Goal: Task Accomplishment & Management: Complete application form

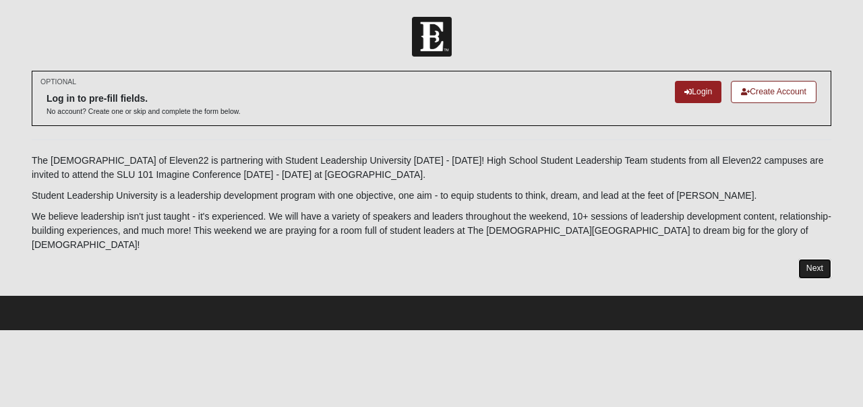
click at [815, 259] on link "Next" at bounding box center [814, 269] width 33 height 20
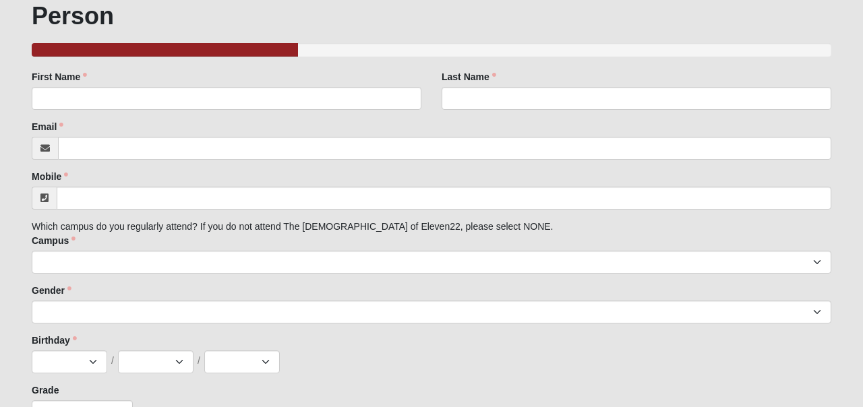
scroll to position [254, 0]
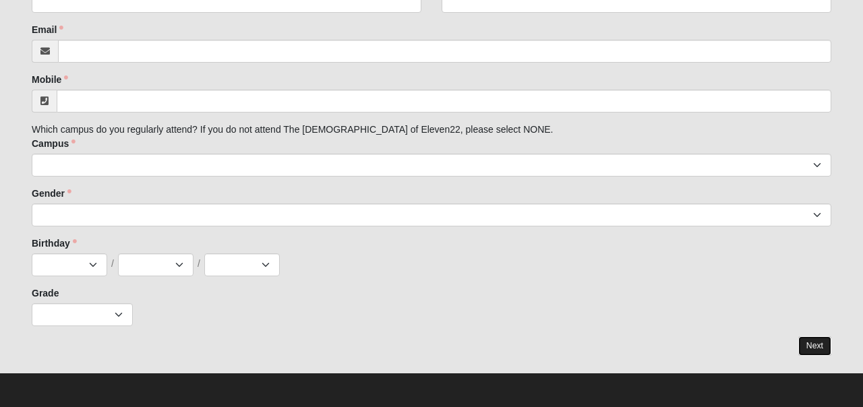
click at [813, 339] on link "Next" at bounding box center [814, 346] width 33 height 20
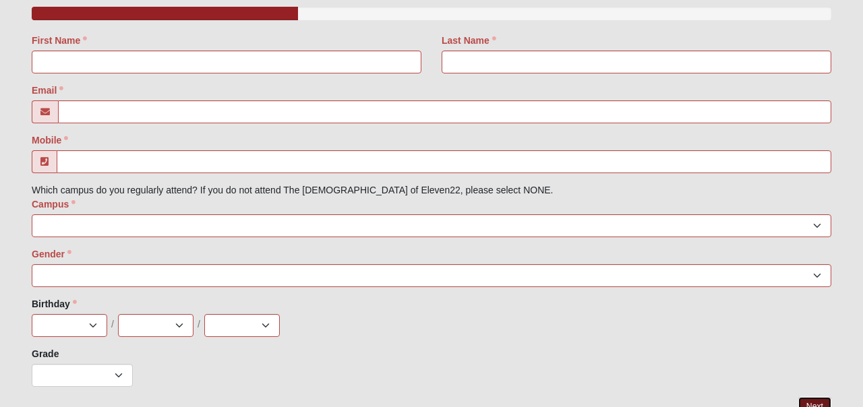
scroll to position [341, 0]
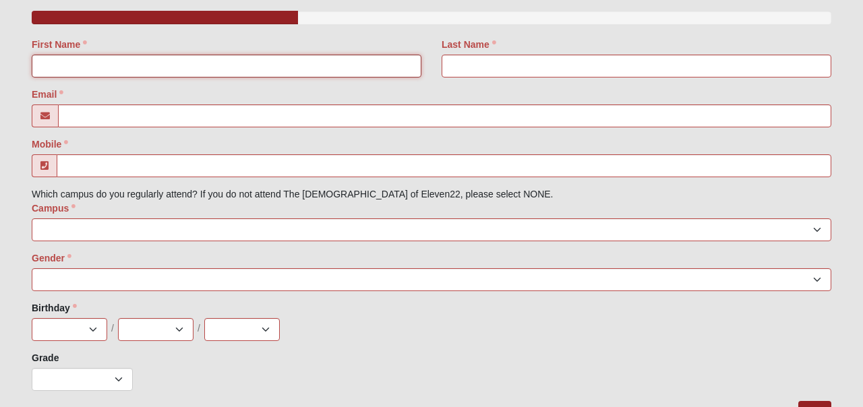
click at [240, 61] on input "First Name" at bounding box center [227, 66] width 390 height 23
click at [240, 58] on input "First Name" at bounding box center [227, 66] width 390 height 23
click at [258, 42] on div "First Name" at bounding box center [227, 58] width 390 height 40
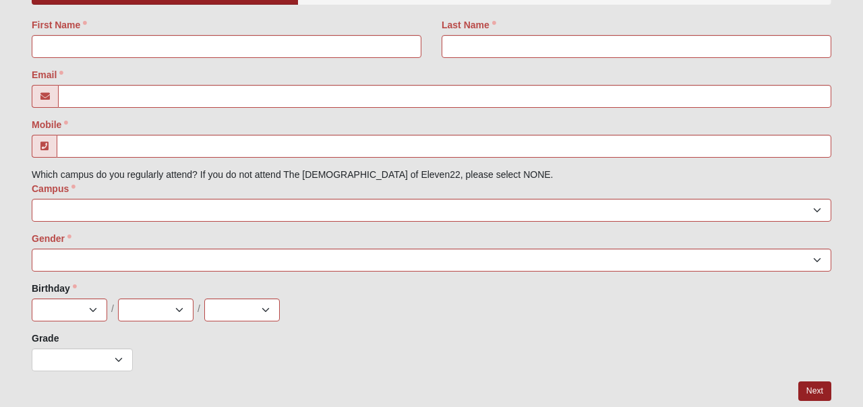
scroll to position [363, 0]
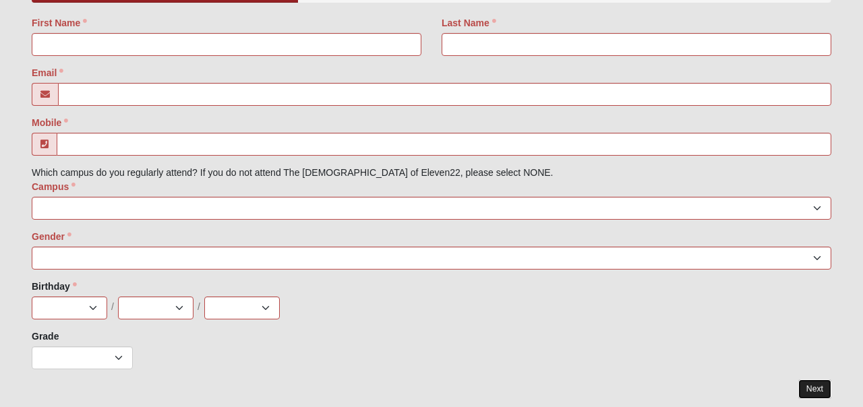
click at [815, 388] on link "Next" at bounding box center [814, 390] width 33 height 20
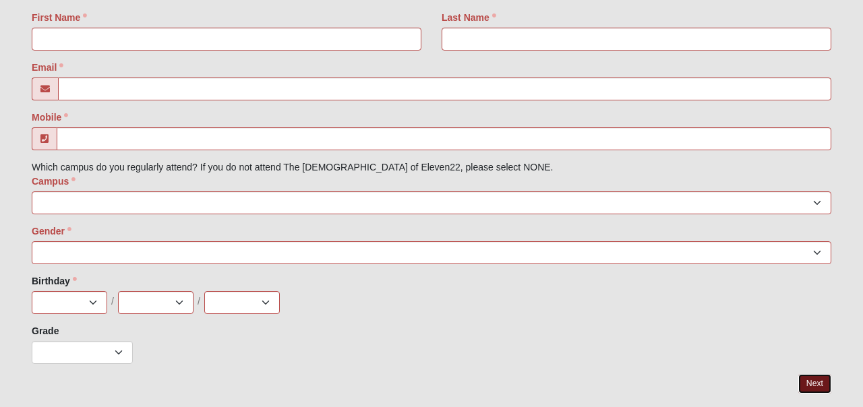
scroll to position [323, 0]
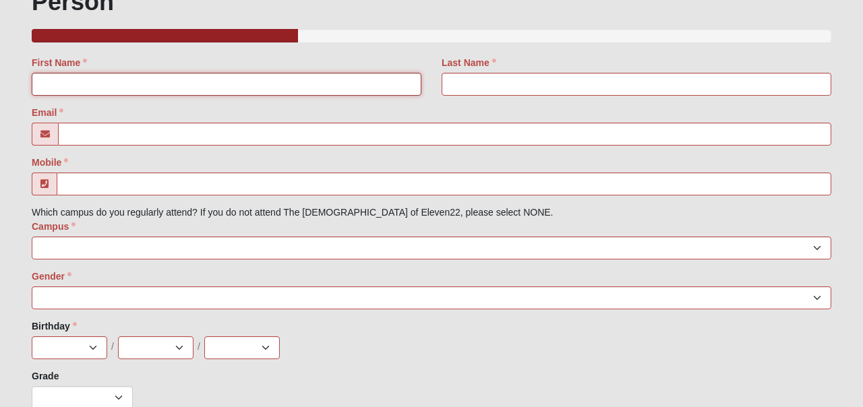
click at [221, 95] on div at bounding box center [227, 84] width 390 height 23
type input "Josh"
type input "Cranford"
type input "josh.cranford@coe22.com"
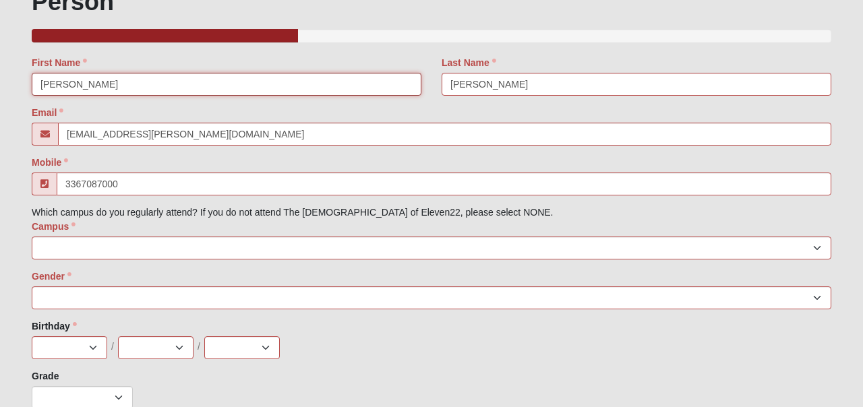
type input "(336) 708-7000"
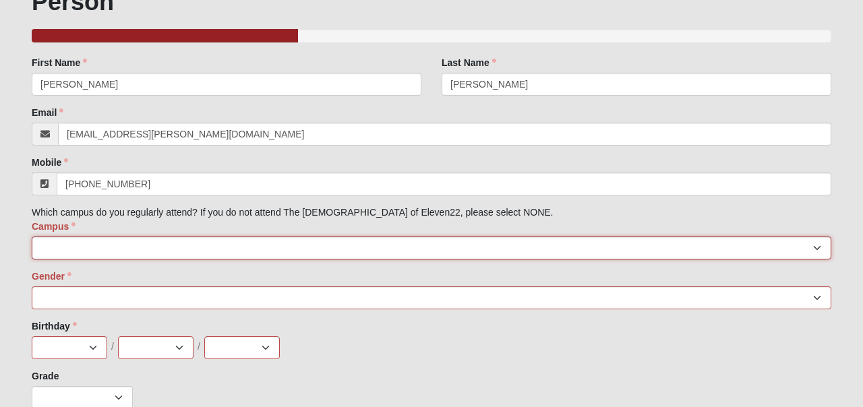
click at [167, 257] on select "Arlington Baymeadows College Park Orlando (Coming Soon) Eleven22 Online Fleming…" at bounding box center [432, 248] width 800 height 23
select select "13"
click at [32, 237] on select "Arlington Baymeadows College Park Orlando (Coming Soon) Eleven22 Online Fleming…" at bounding box center [432, 248] width 800 height 23
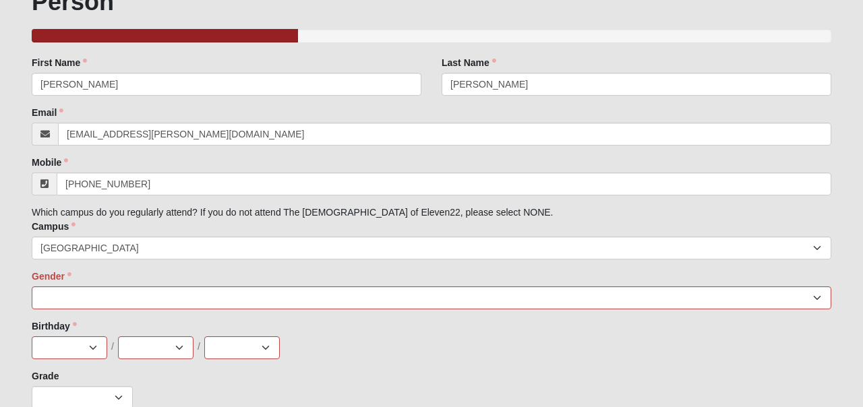
click at [135, 313] on div "Family Member to Register First Name Josh Last Name Cranford Email josh.cranfor…" at bounding box center [432, 232] width 800 height 353
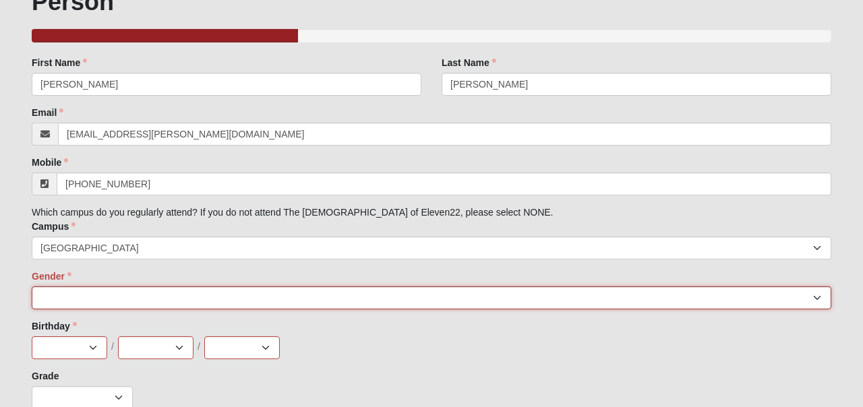
click at [138, 301] on select "Male Female" at bounding box center [432, 298] width 800 height 23
select select "1"
click at [32, 287] on select "Male Female" at bounding box center [432, 298] width 800 height 23
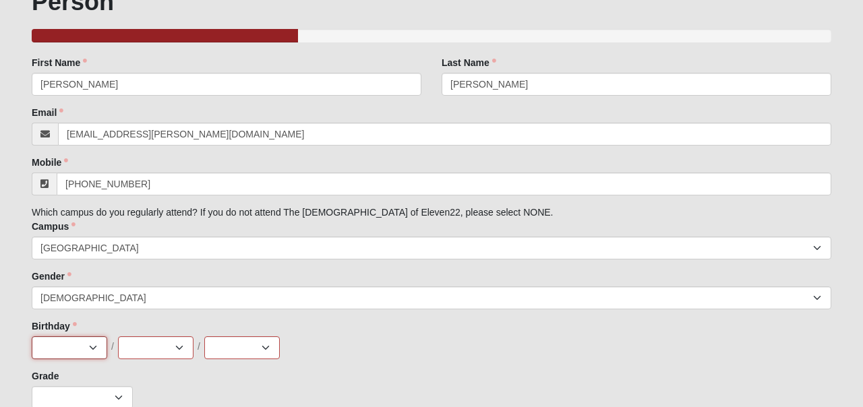
click at [76, 341] on select "Jan Feb Mar Apr May Jun Jul Aug Sep Oct Nov Dec" at bounding box center [70, 347] width 76 height 23
select select "5"
click at [32, 336] on select "Jan Feb Mar Apr May Jun Jul Aug Sep Oct Nov Dec" at bounding box center [70, 347] width 76 height 23
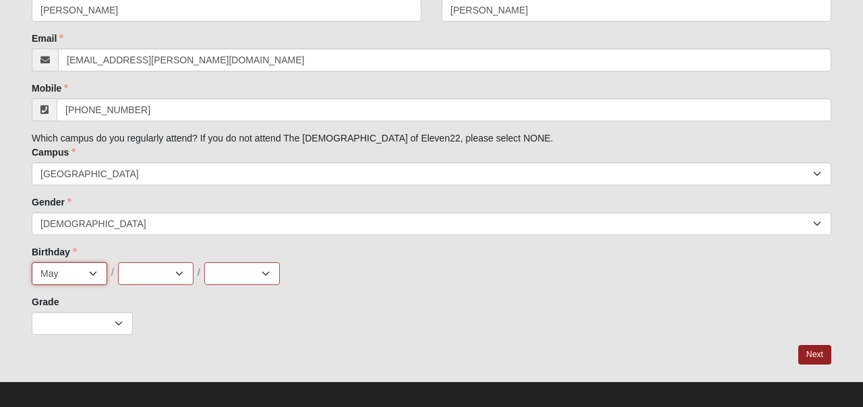
scroll to position [400, 0]
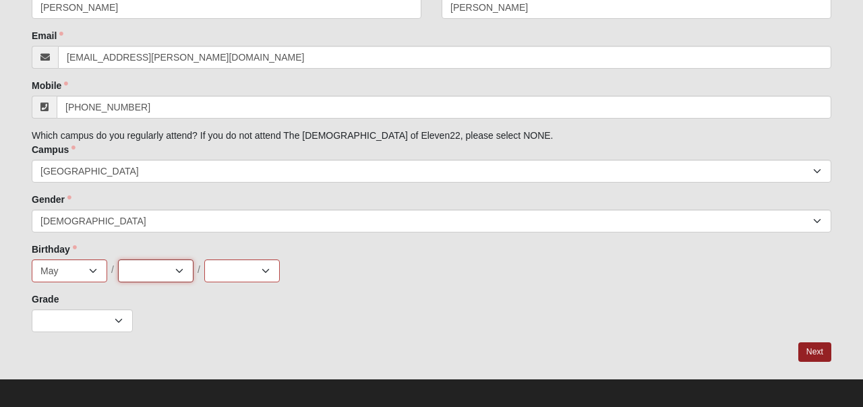
click at [169, 260] on select "1 2 3 4 5 6 7 8 9 10 11 12 13 14 15 16 17 18 19 20 21 22 23 24 25 26 27 28 29 3…" at bounding box center [156, 271] width 76 height 23
select select "6"
click at [118, 260] on select "1 2 3 4 5 6 7 8 9 10 11 12 13 14 15 16 17 18 19 20 21 22 23 24 25 26 27 28 29 3…" at bounding box center [156, 271] width 76 height 23
click at [237, 280] on select "2025 2024 2023 2022 2021 2020 2019 2018 2017 2016 2015 2014 2013 2012 2011 2010…" at bounding box center [242, 271] width 76 height 23
select select "2023"
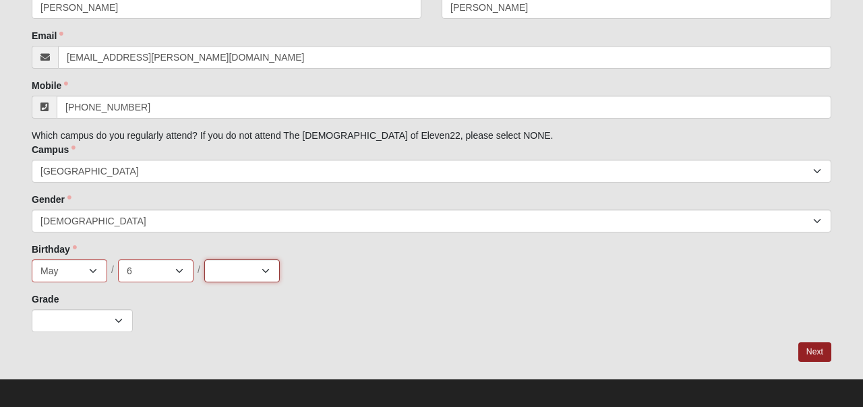
click at [204, 260] on select "2025 2024 2023 2022 2021 2020 2019 2018 2017 2016 2015 2014 2013 2012 2011 2010…" at bounding box center [242, 271] width 76 height 23
click at [90, 327] on select "K 1st 2nd 3rd 4th 5th 6th 7th 8th 9th 10th 11th 12th" at bounding box center [82, 321] width 101 height 23
select select "10"
click at [32, 310] on select "K 1st 2nd 3rd 4th 5th 6th 7th 8th 9th 10th 11th 12th" at bounding box center [82, 321] width 101 height 23
click at [806, 355] on link "Next" at bounding box center [814, 353] width 33 height 20
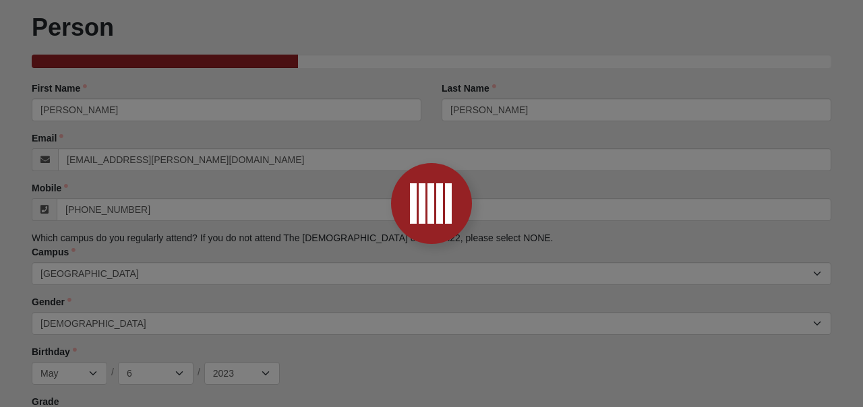
scroll to position [58, 0]
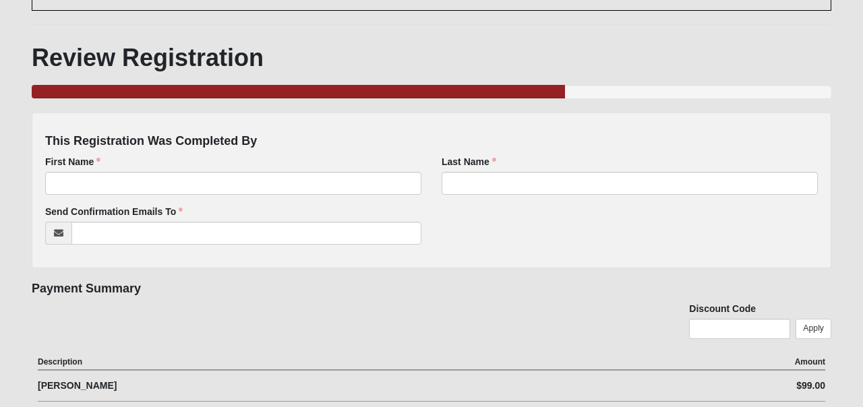
scroll to position [114, 0]
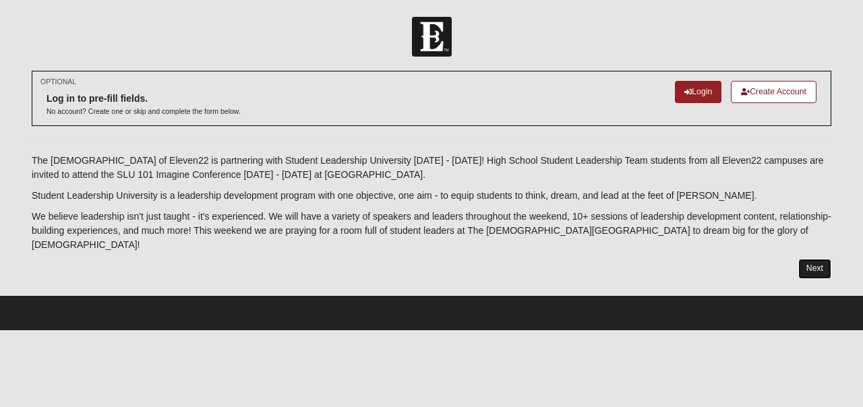
click at [816, 259] on link "Next" at bounding box center [814, 269] width 33 height 20
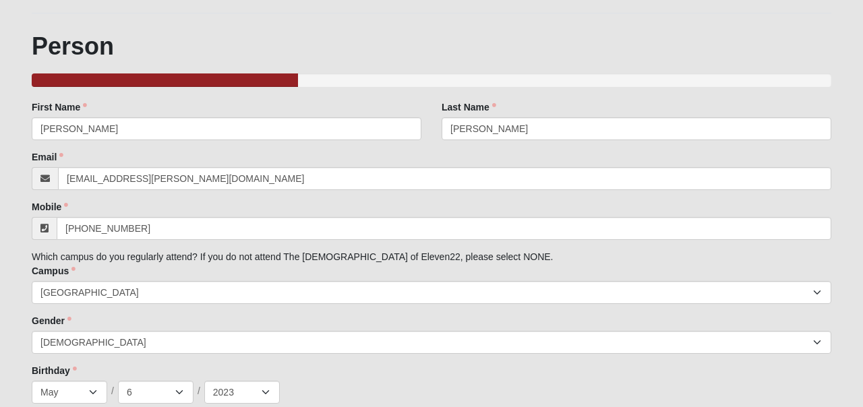
scroll to position [126, 0]
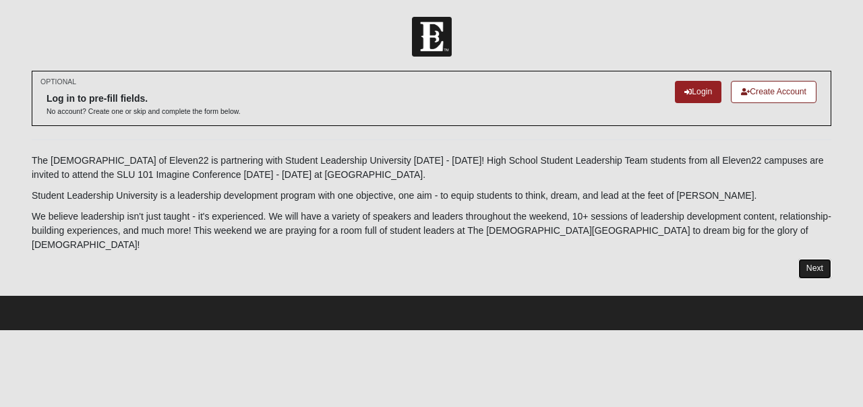
click at [814, 261] on link "Next" at bounding box center [814, 269] width 33 height 20
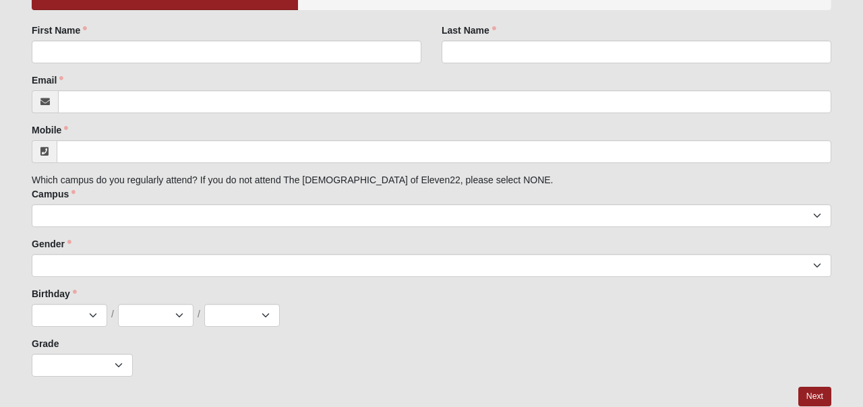
scroll to position [204, 0]
